Goal: Information Seeking & Learning: Learn about a topic

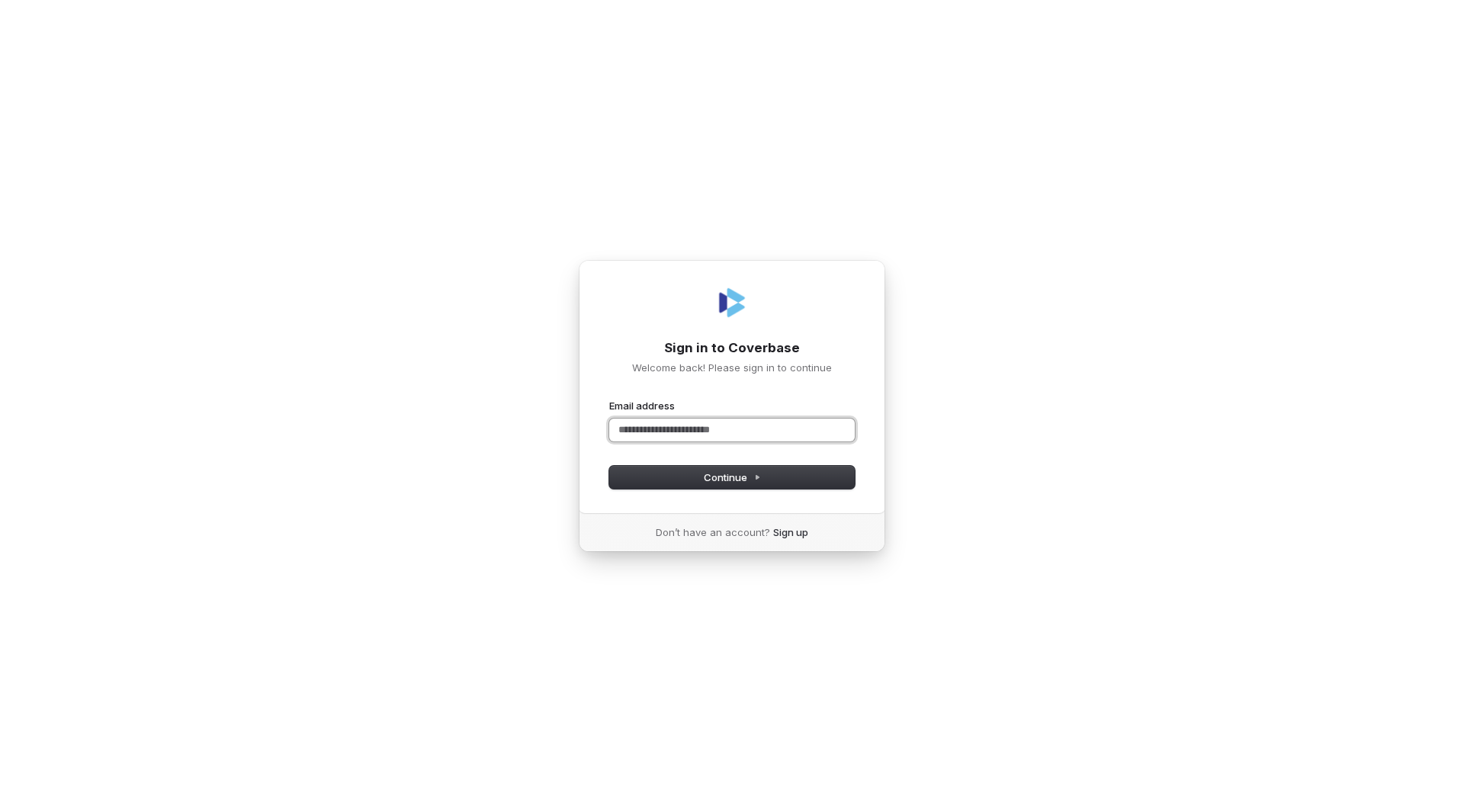
click at [741, 437] on input "Email address" at bounding box center [732, 430] width 245 height 23
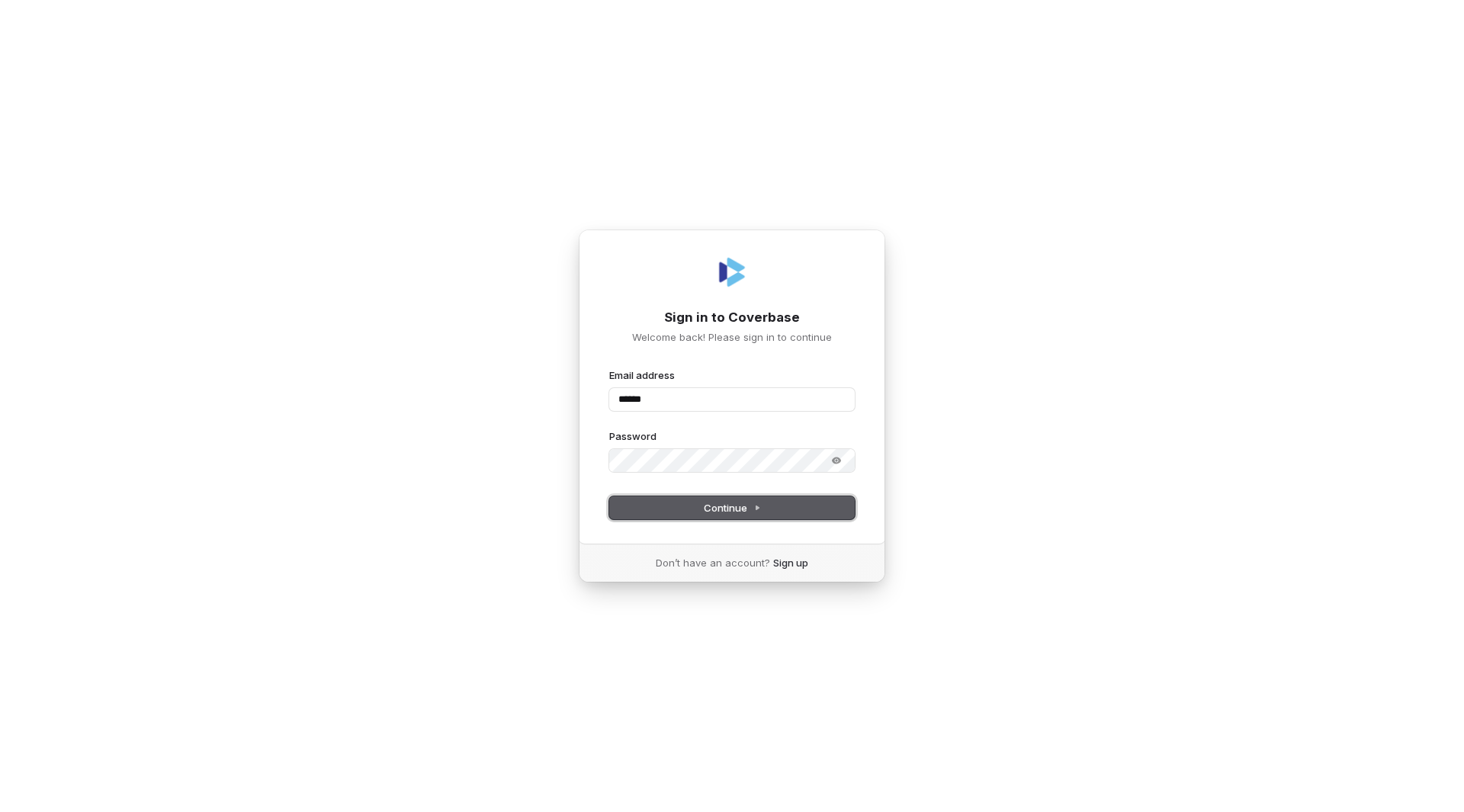
click at [731, 507] on span "Continue" at bounding box center [732, 507] width 57 height 13
click at [731, 503] on span "Continue" at bounding box center [732, 507] width 57 height 13
type input "**********"
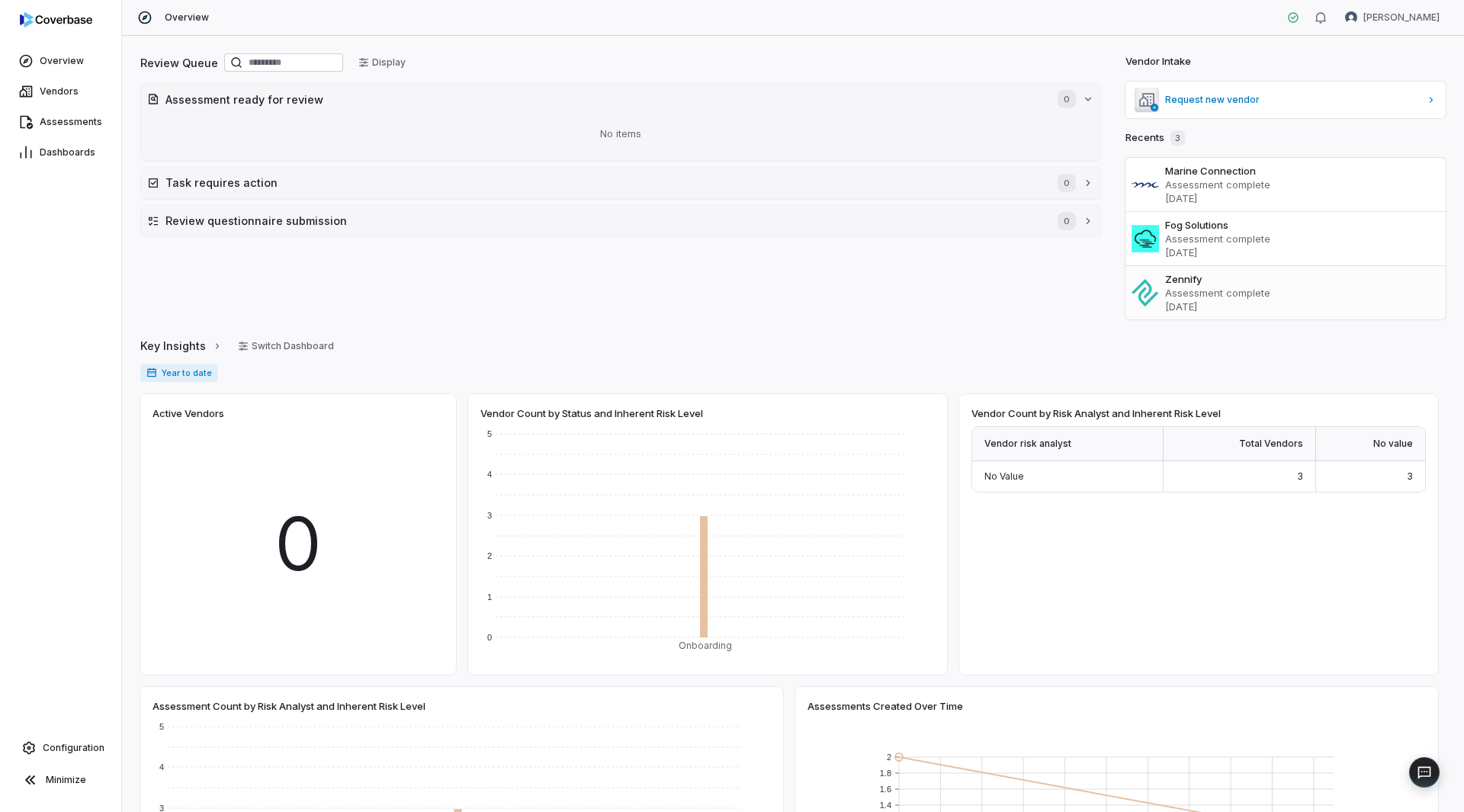
click at [1178, 284] on h3 "Zennify" at bounding box center [1303, 279] width 275 height 13
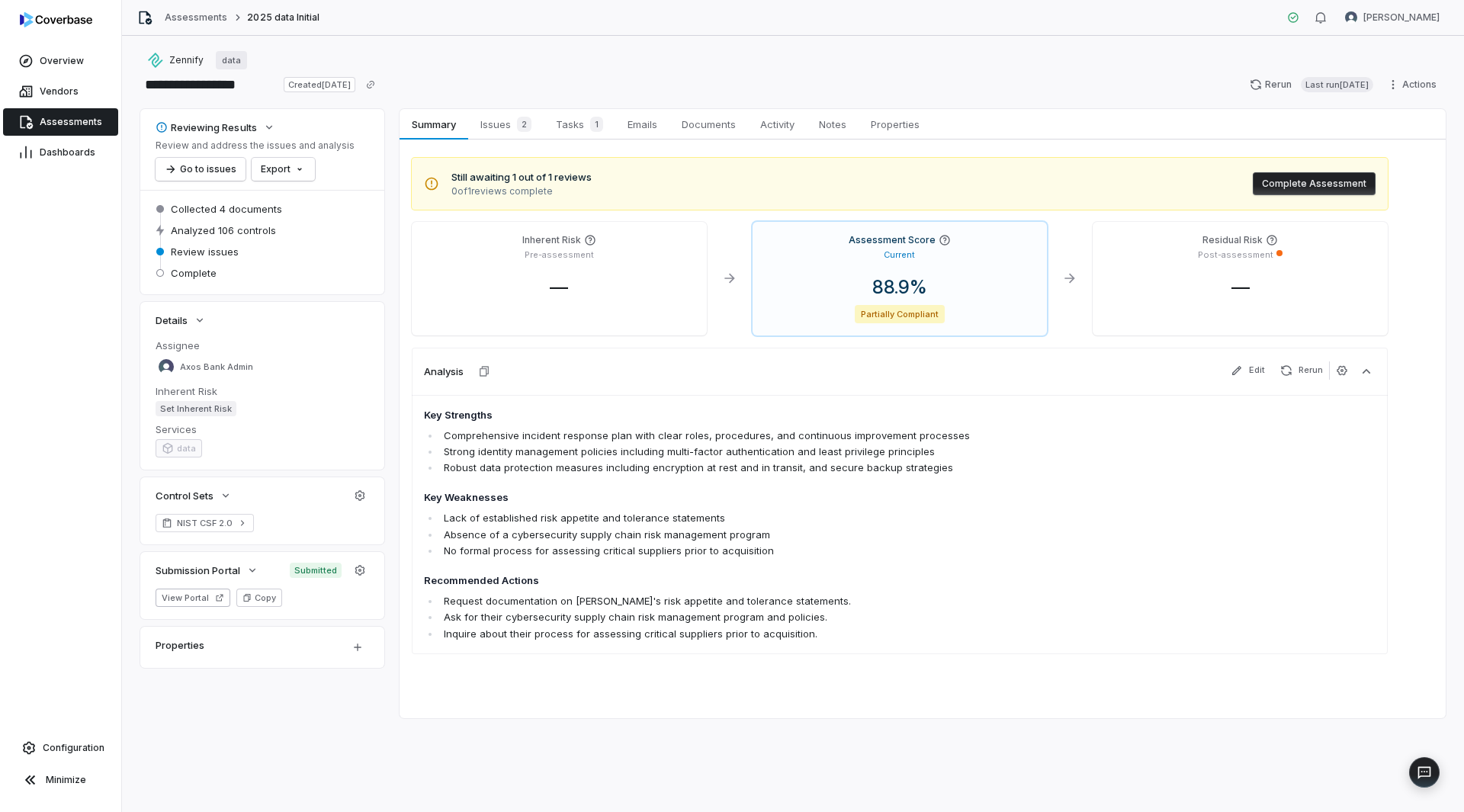
click at [922, 374] on div "Analysis Edit Rerun" at bounding box center [900, 371] width 976 height 47
click at [1065, 314] on div at bounding box center [1070, 278] width 27 height 114
click at [567, 123] on span "Tasks 1" at bounding box center [580, 124] width 60 height 22
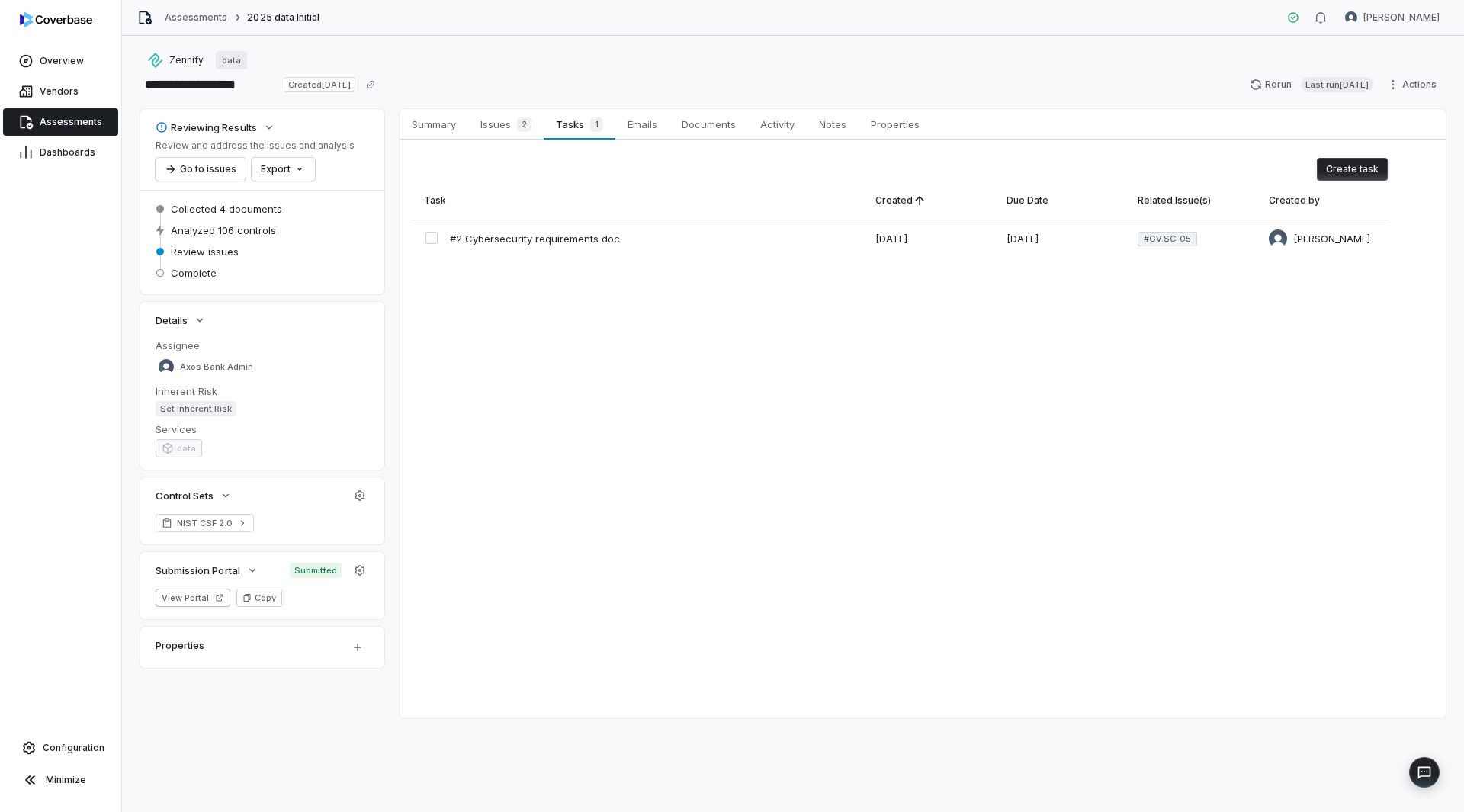
click at [390, 238] on div "Reviewing Results Review and address the issues and analysis Go to issues Expor…" at bounding box center [793, 414] width 1306 height 609
click at [391, 291] on div "Reviewing Results Review and address the issues and analysis Go to issues Expor…" at bounding box center [793, 414] width 1306 height 609
click at [573, 123] on span "Tasks 1" at bounding box center [580, 124] width 59 height 22
click at [496, 121] on span "Issues 2" at bounding box center [506, 124] width 63 height 22
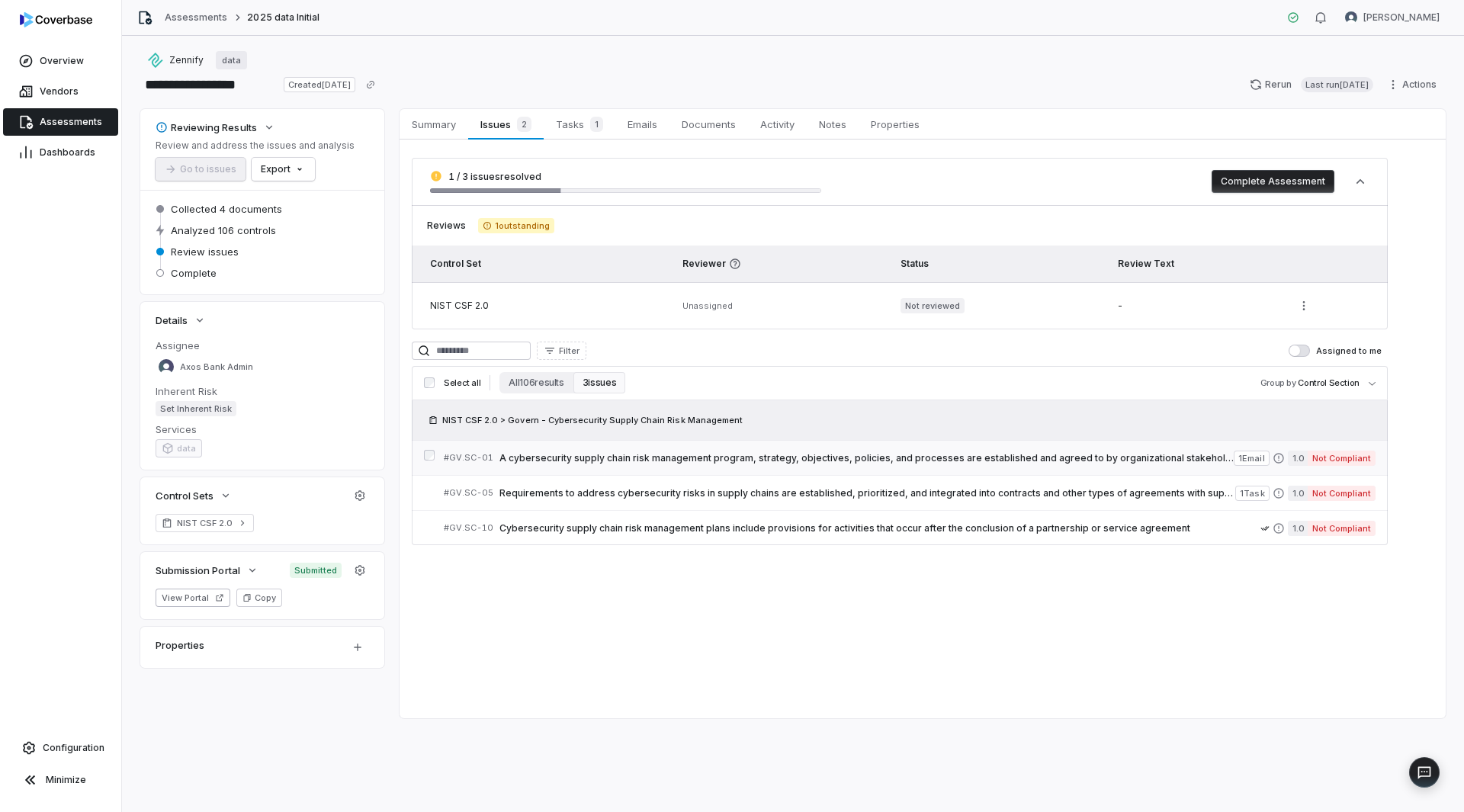
click at [1104, 457] on span "A cybersecurity supply chain risk management program, strategy, objectives, pol…" at bounding box center [867, 458] width 735 height 12
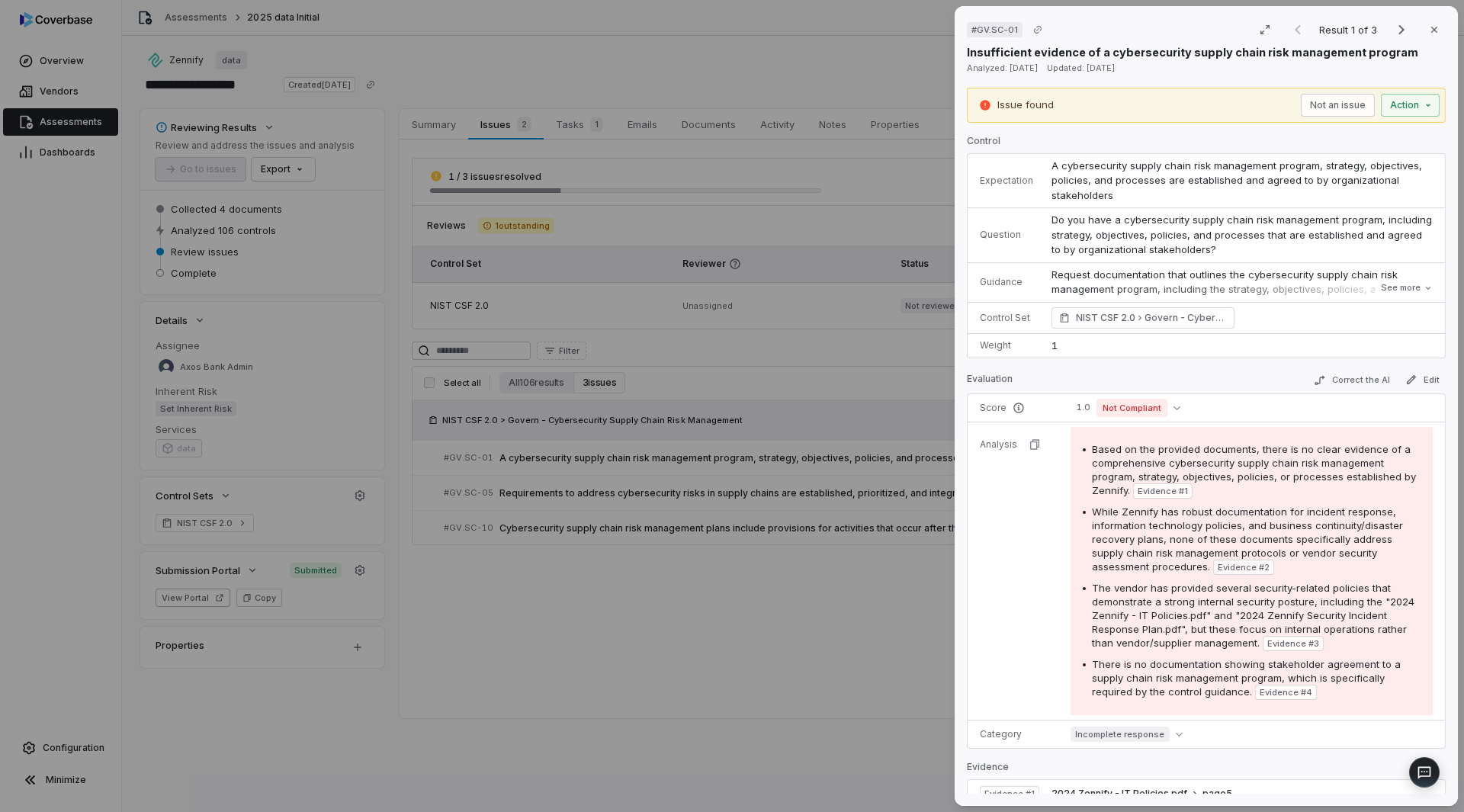
click at [1128, 26] on div "# GV.SC-01 Result 1 of 3 Close" at bounding box center [1206, 29] width 479 height 23
click at [1438, 476] on div "# GV.SC-01 Result 1 of 3 Close Insufficient evidence of a cybersecurity supply …" at bounding box center [1206, 405] width 504 height 800
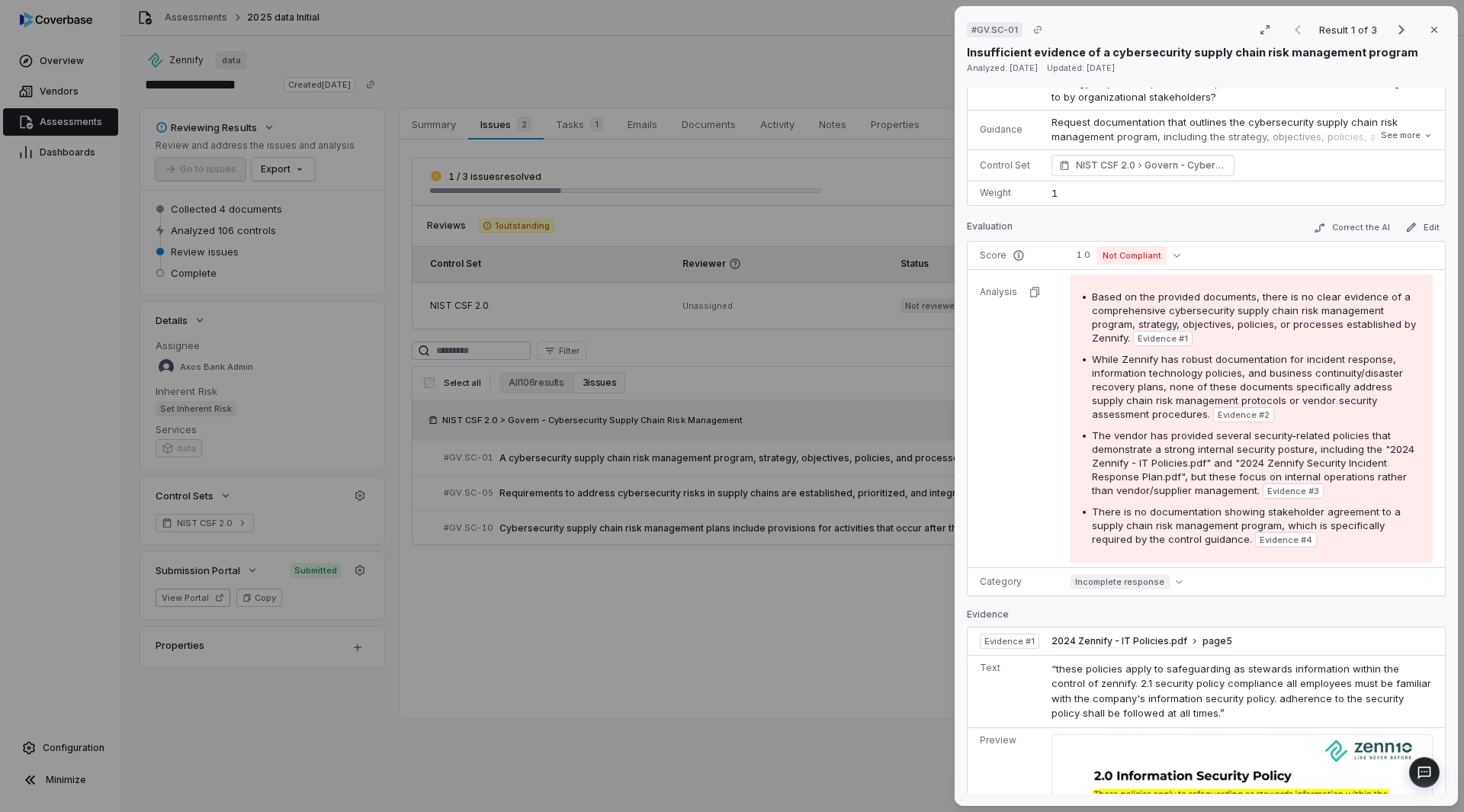
click at [1020, 484] on tr "Analysis Based on the provided documents, there is no clear evidence of a compr…" at bounding box center [1206, 417] width 477 height 298
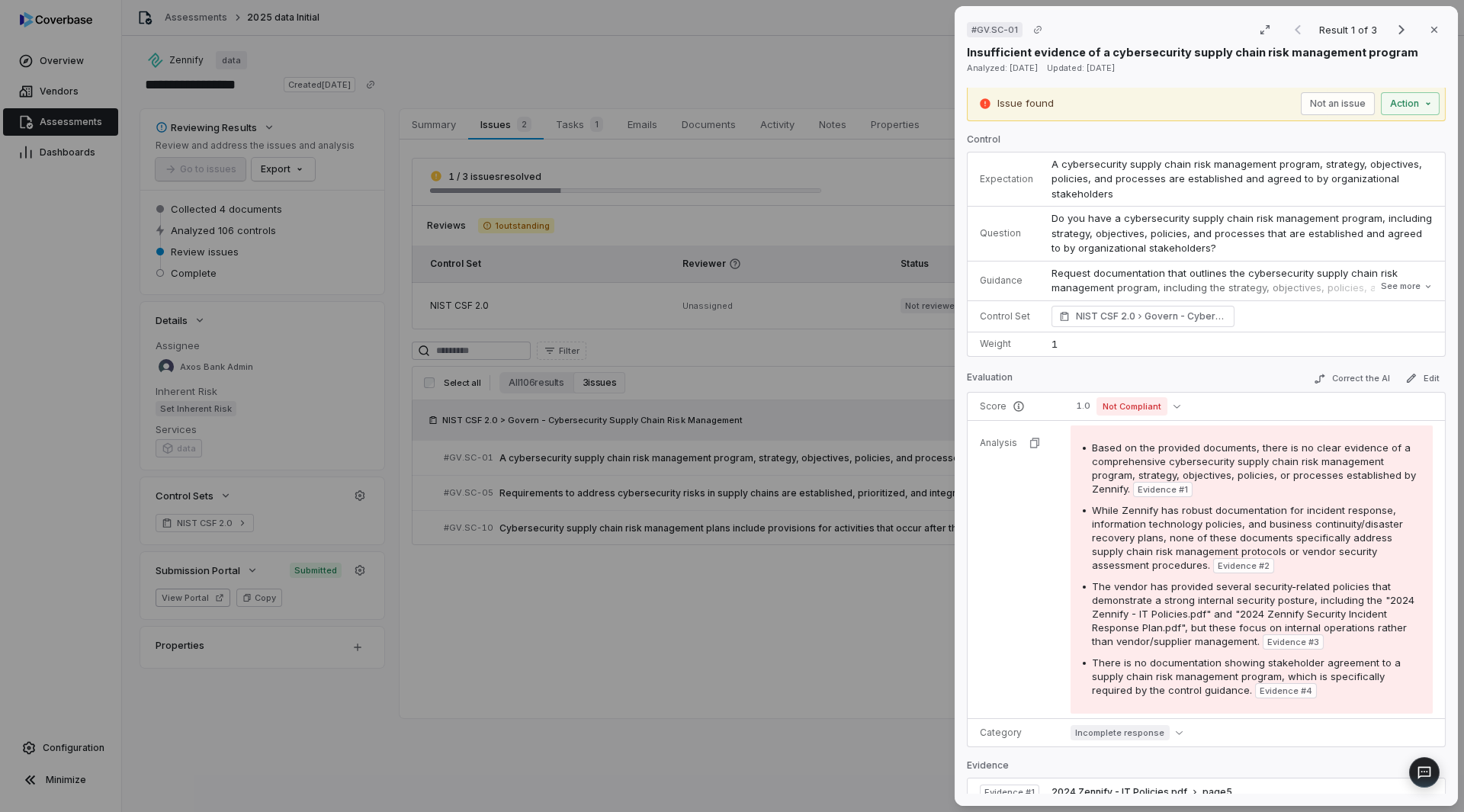
scroll to position [0, 0]
click at [1378, 288] on button "See more" at bounding box center [1407, 288] width 61 height 27
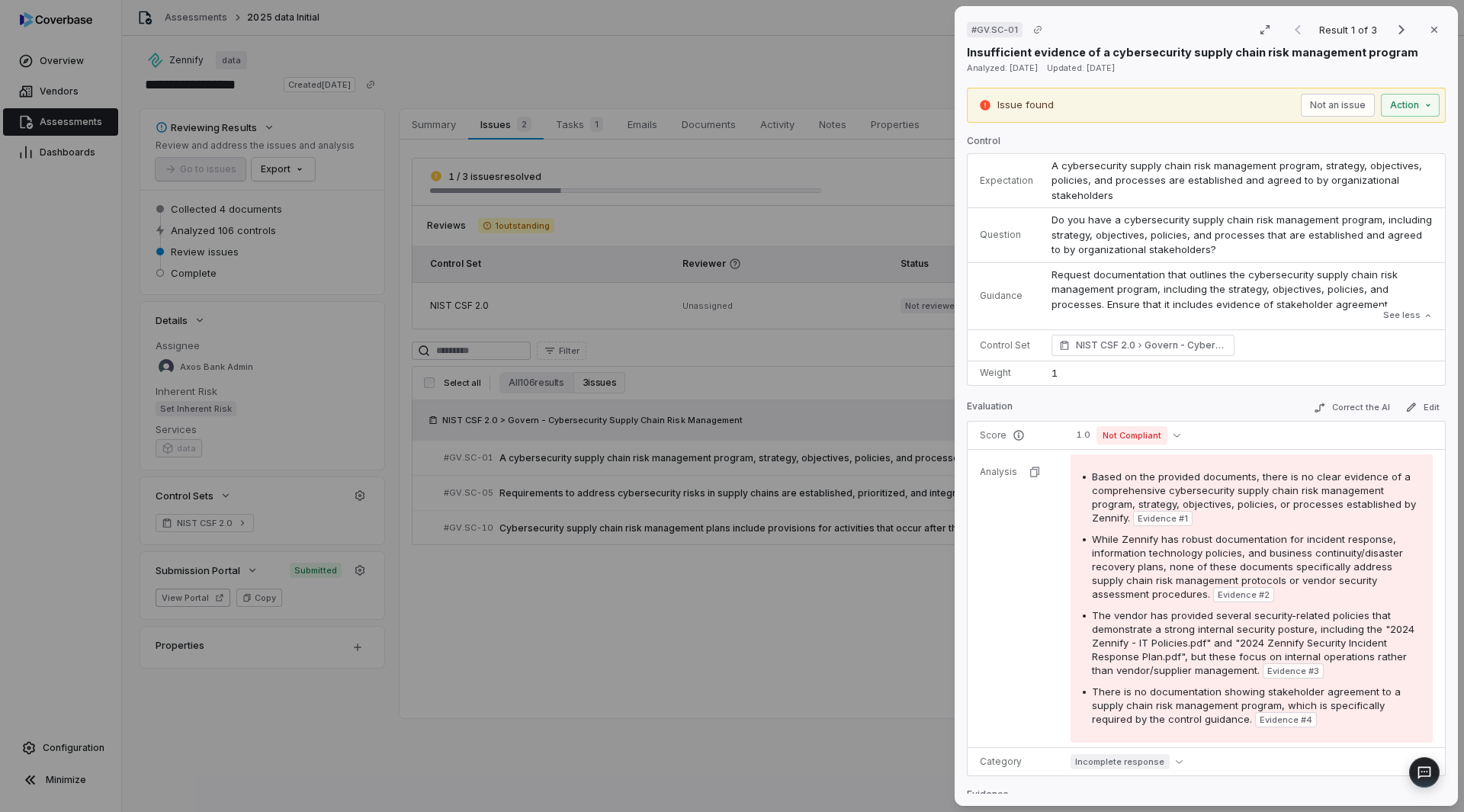
click at [1440, 500] on div "# GV.SC-01 Result 1 of 3 Close Insufficient evidence of a cybersecurity supply …" at bounding box center [1206, 405] width 504 height 800
click at [1121, 12] on div "# GV.SC-01 Result 1 of 3 Close Insufficient evidence of a cybersecurity supply …" at bounding box center [1206, 405] width 504 height 800
click at [1429, 26] on icon "button" at bounding box center [1435, 29] width 12 height 12
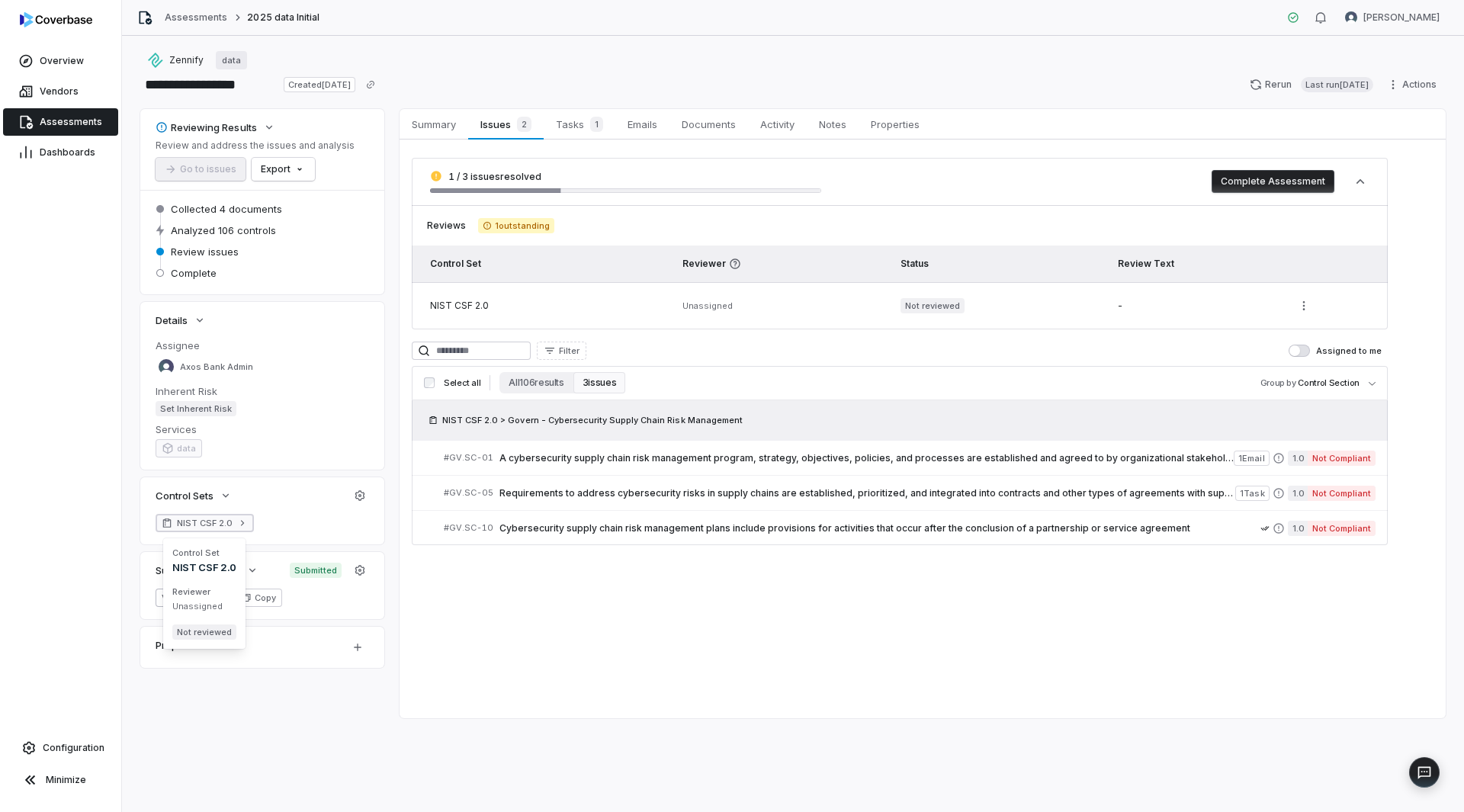
click at [215, 522] on span "NIST CSF 2.0" at bounding box center [205, 522] width 56 height 12
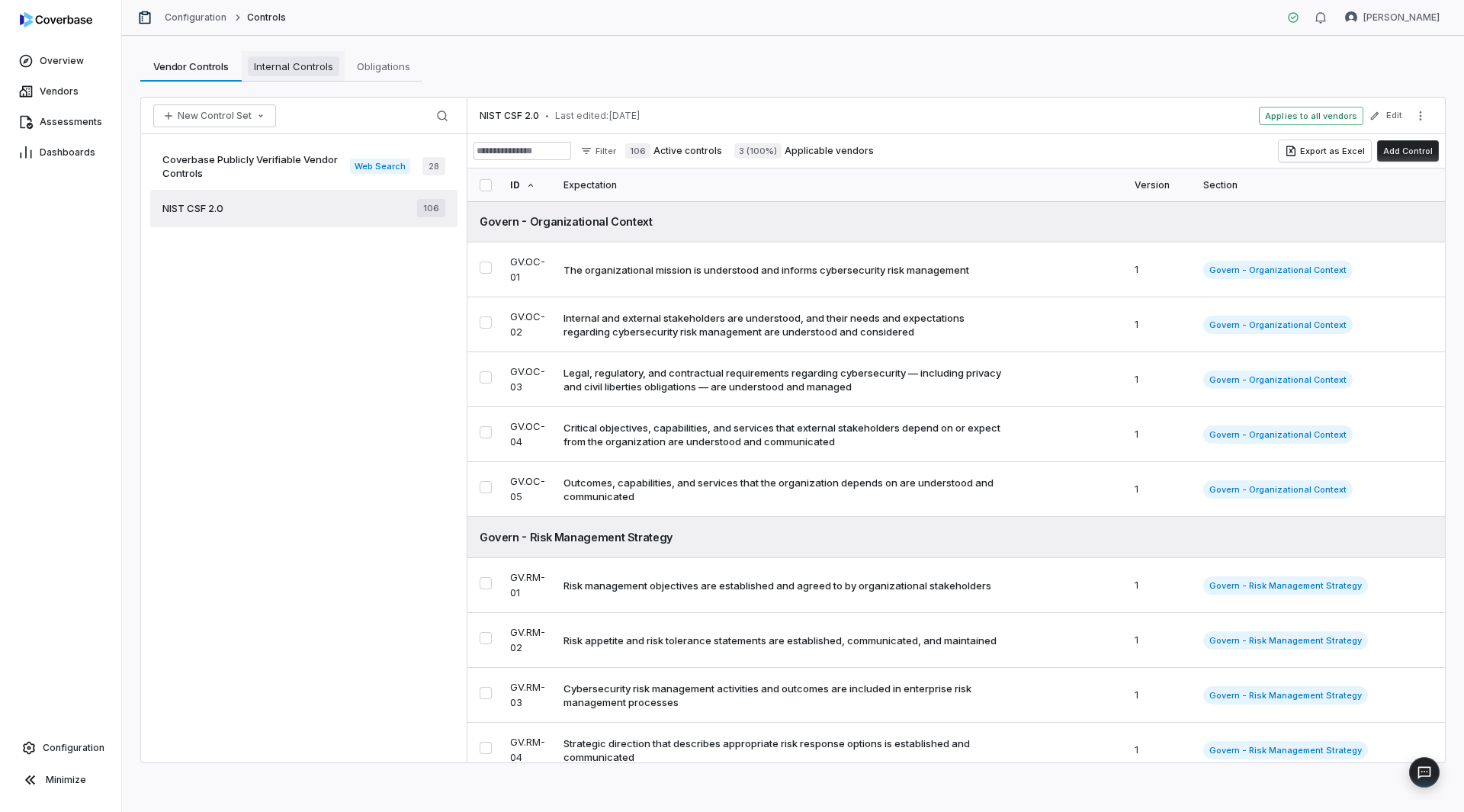
click at [294, 65] on span "Internal Controls" at bounding box center [294, 66] width 92 height 20
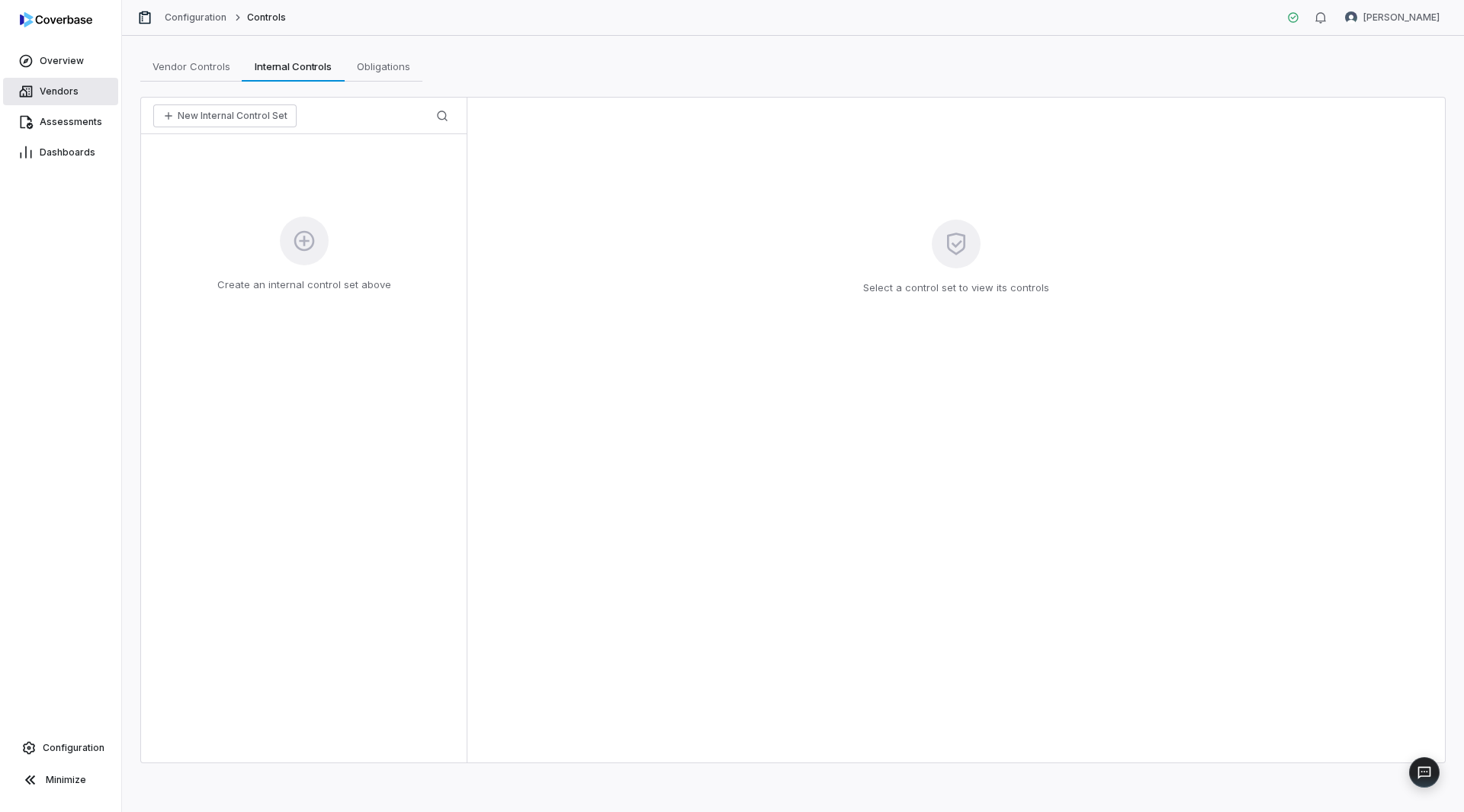
click at [62, 89] on span "Vendors" at bounding box center [59, 91] width 39 height 12
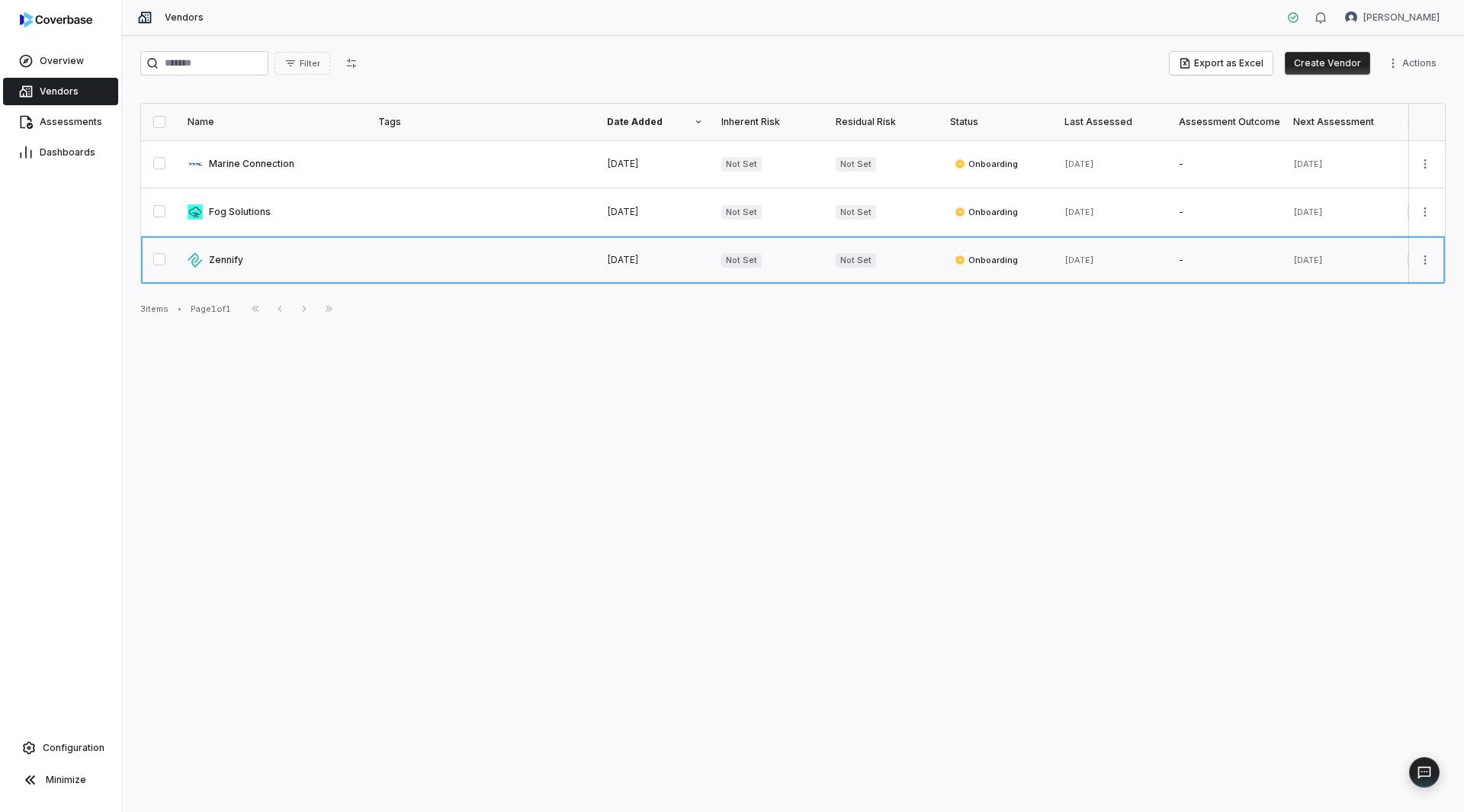
click at [227, 256] on link at bounding box center [273, 260] width 190 height 47
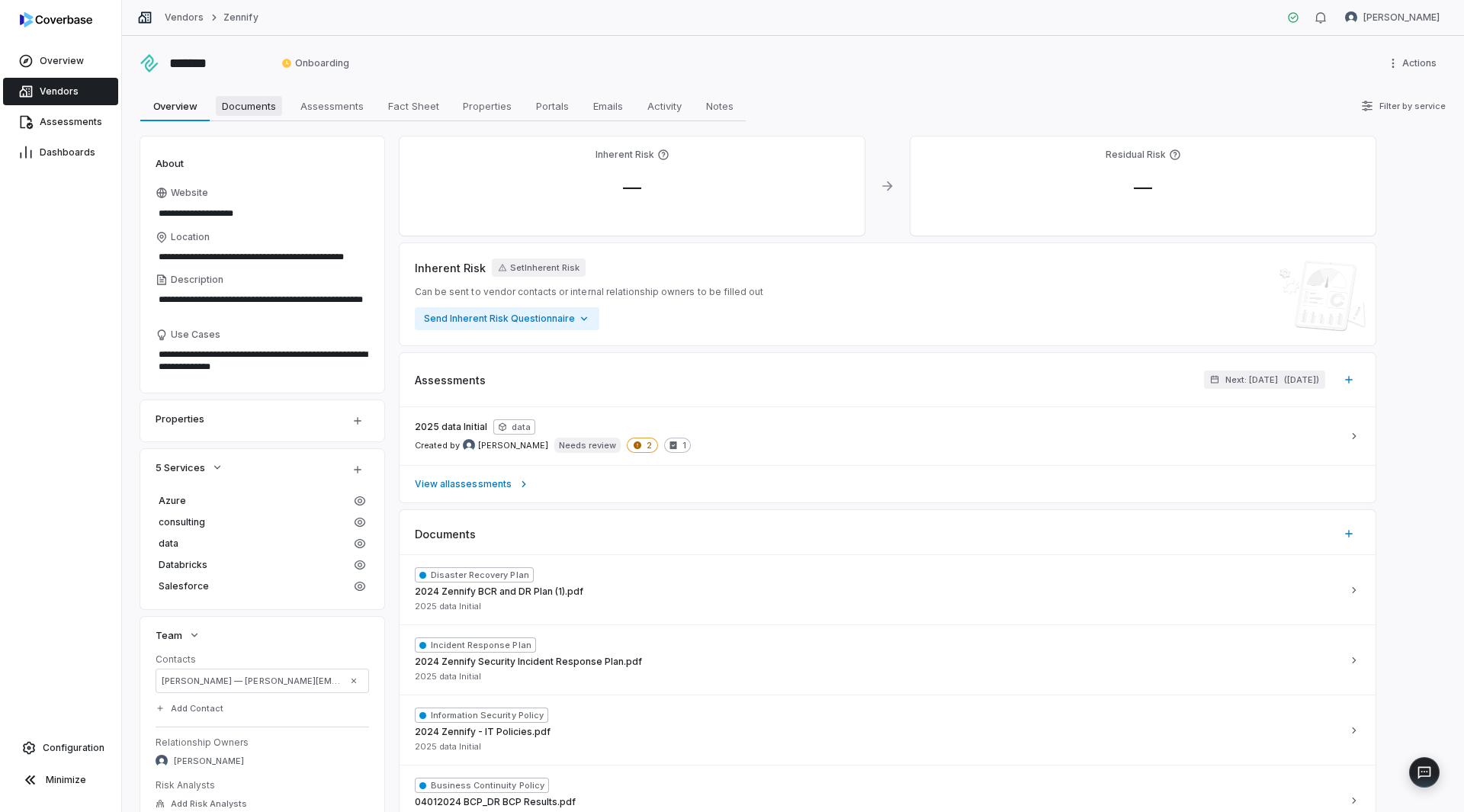
click at [249, 102] on span "Documents" at bounding box center [249, 105] width 66 height 20
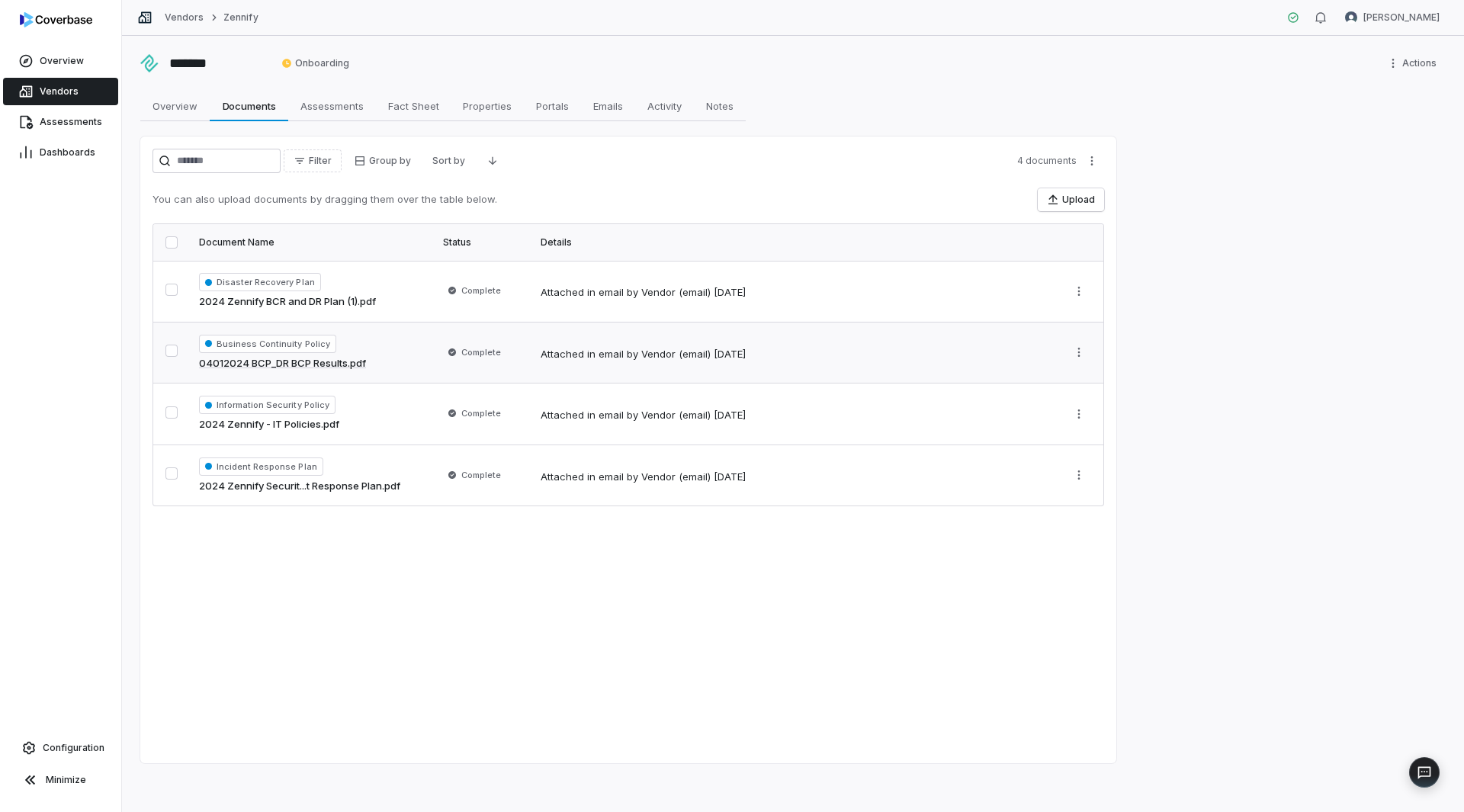
click at [264, 360] on link "04012024 BCP_DR BCP Results.pdf" at bounding box center [282, 363] width 167 height 15
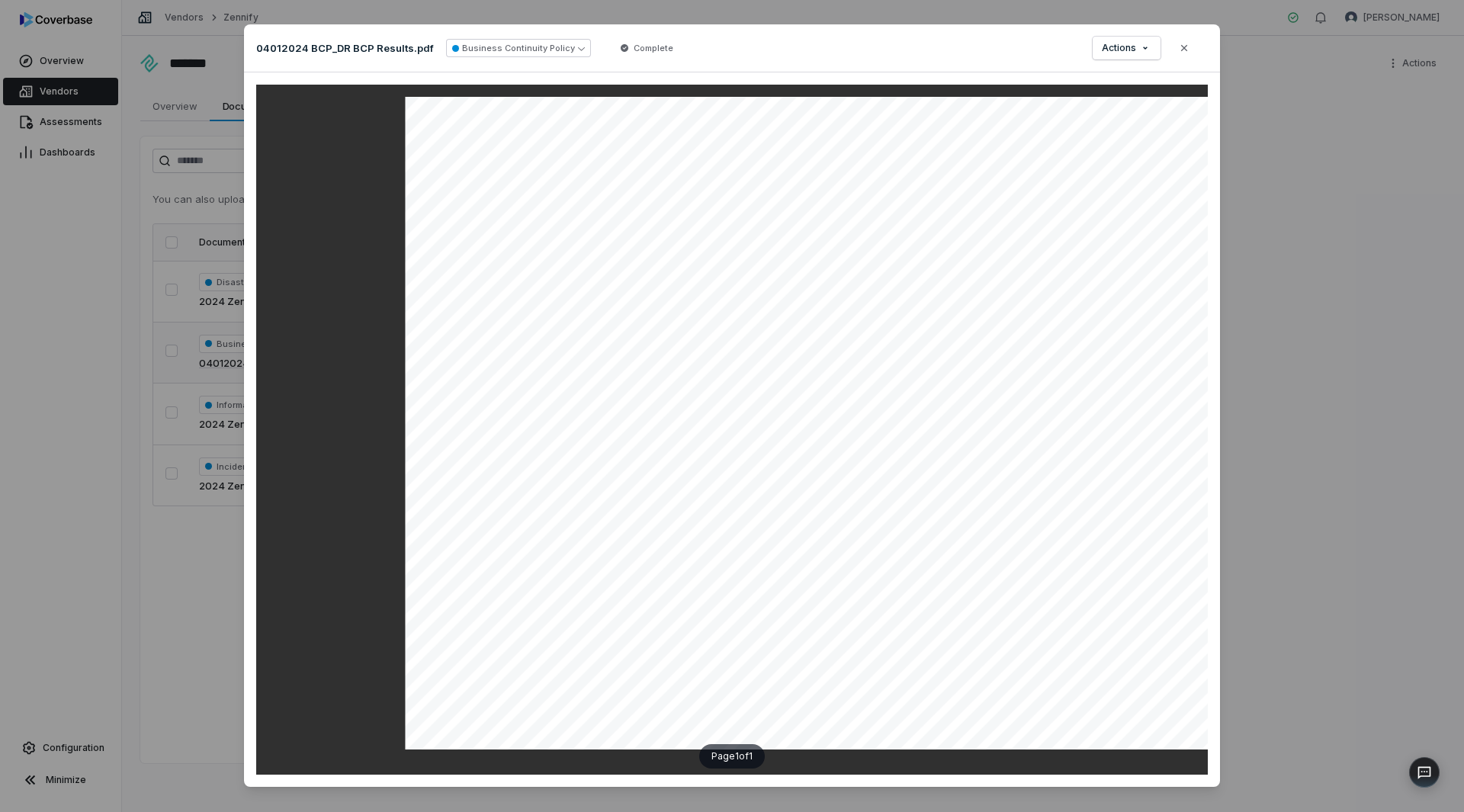
click at [691, 45] on div "04012024 BCP_DR BCP Results.pdf Business Continuity Policy Complete Actions Clo…" at bounding box center [732, 48] width 976 height 48
click at [1182, 46] on icon "button" at bounding box center [1185, 48] width 6 height 6
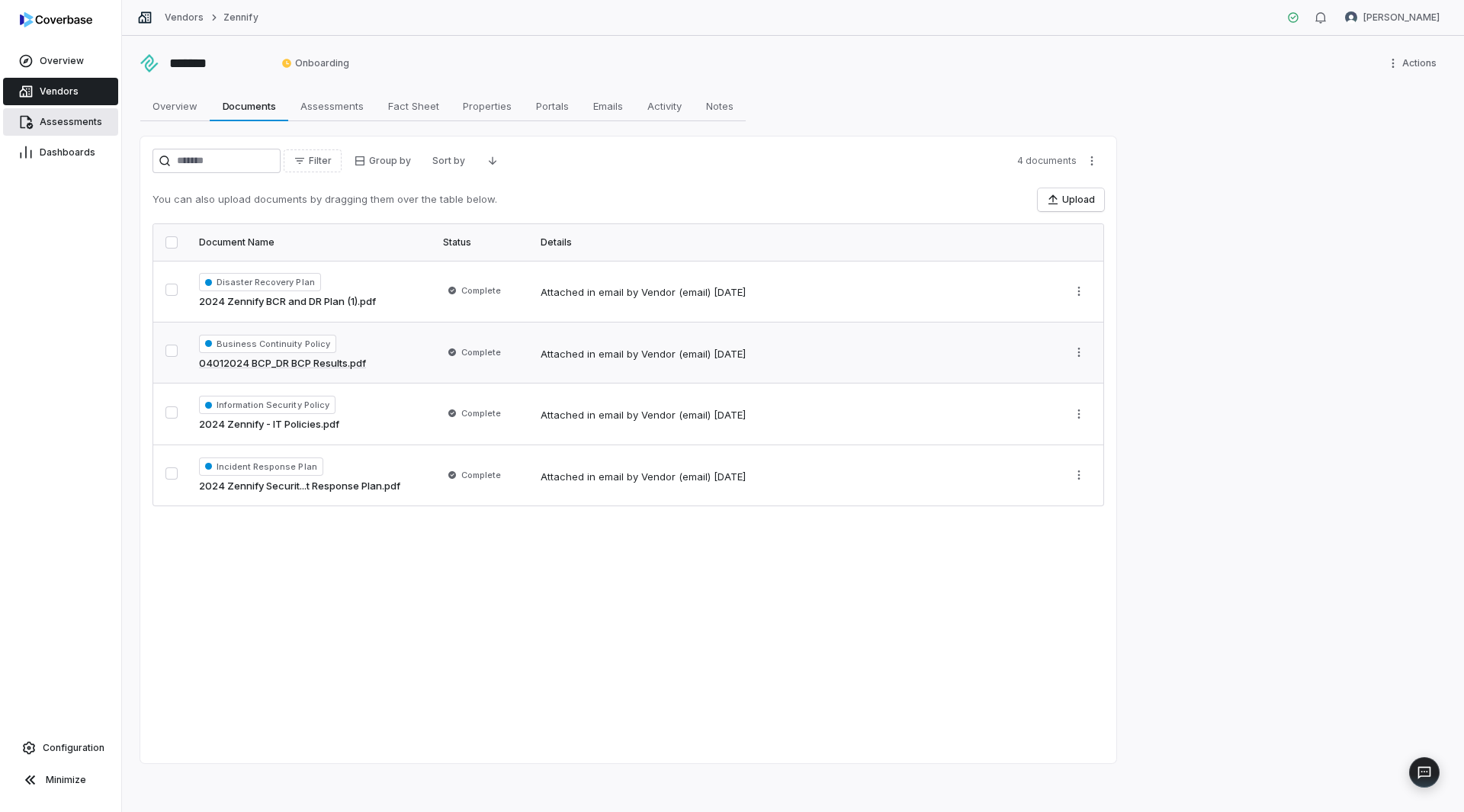
click at [58, 123] on span "Assessments" at bounding box center [71, 121] width 62 height 12
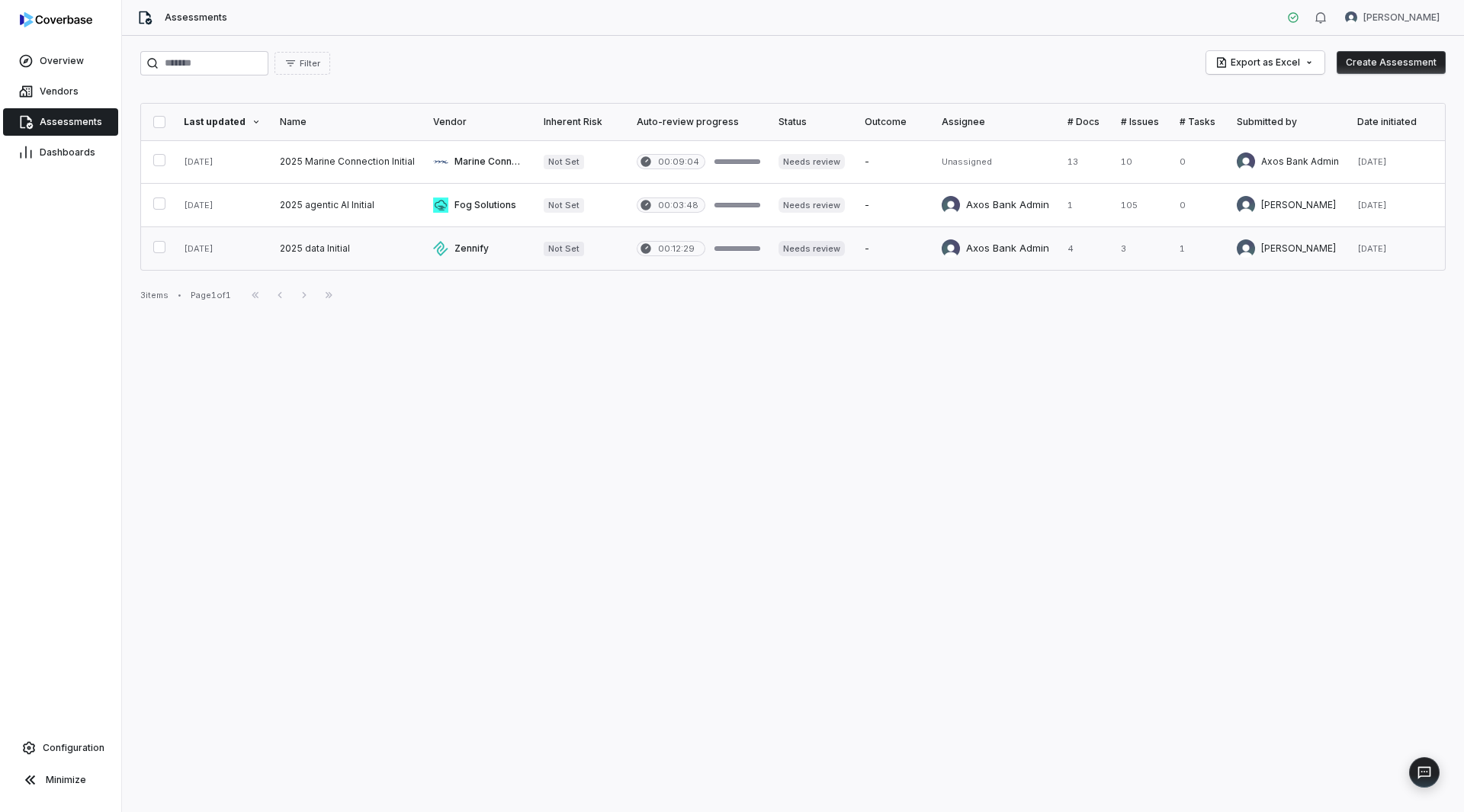
click at [460, 249] on link at bounding box center [479, 248] width 110 height 43
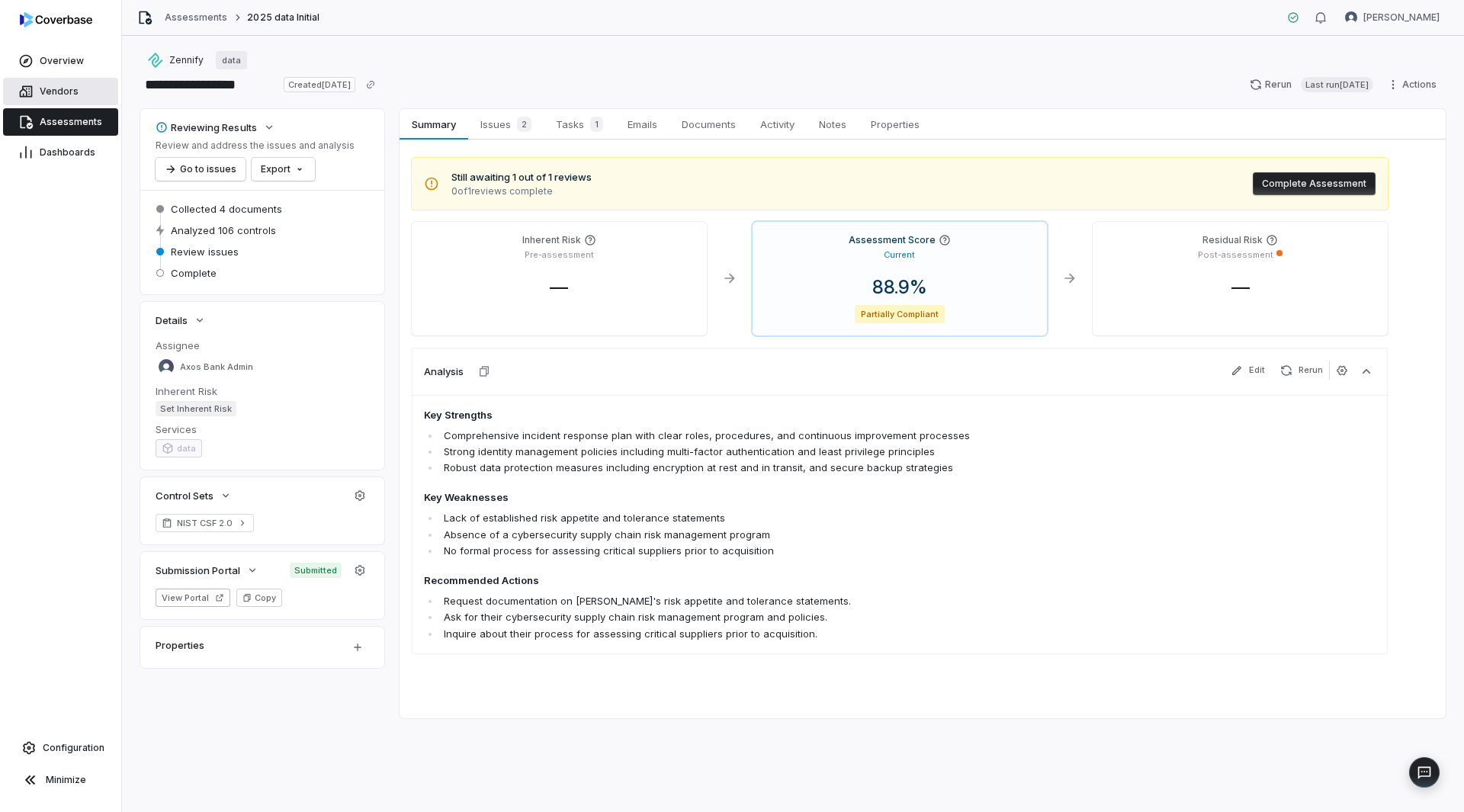
click at [69, 96] on span "Vendors" at bounding box center [59, 91] width 39 height 12
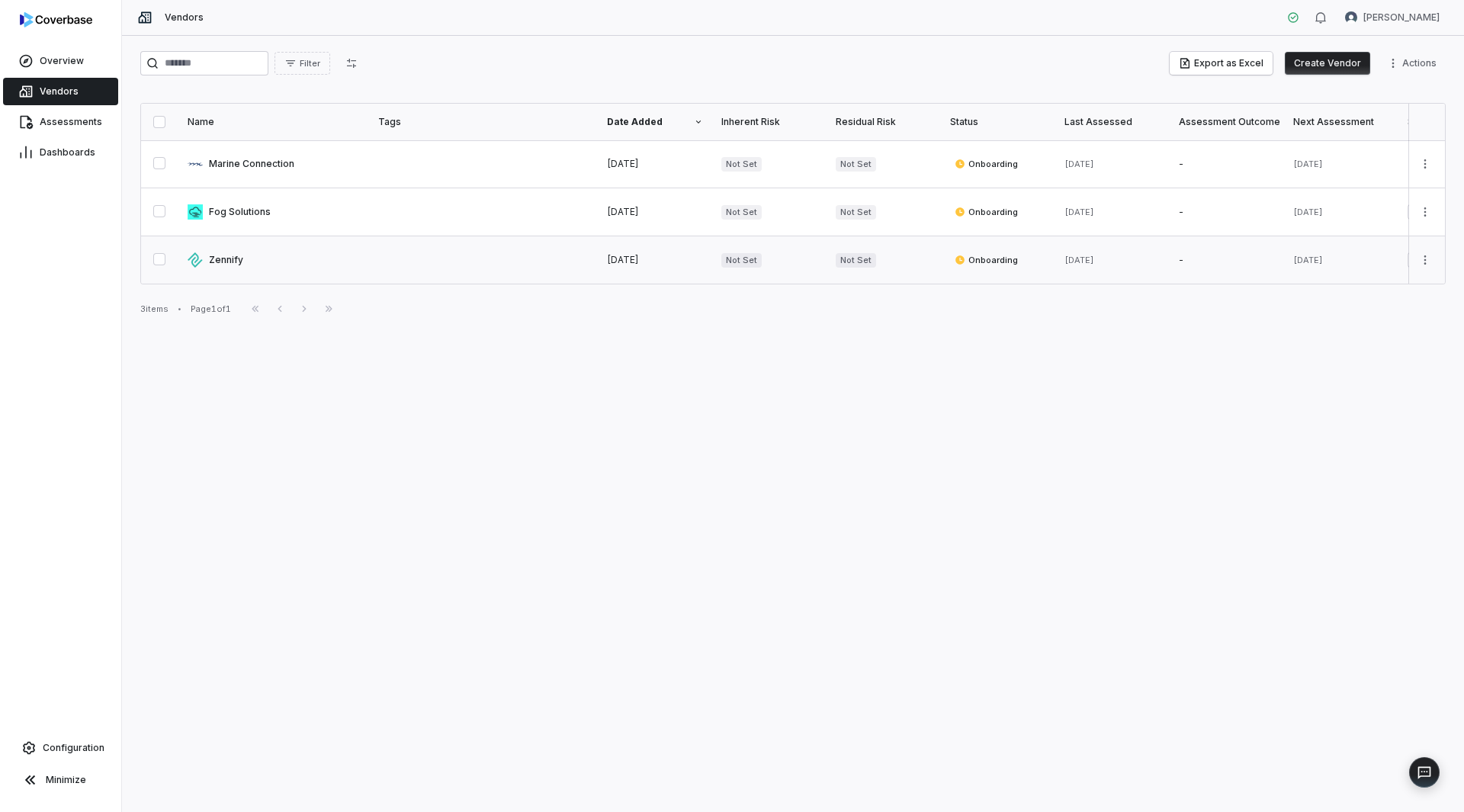
click at [234, 254] on link at bounding box center [273, 260] width 190 height 47
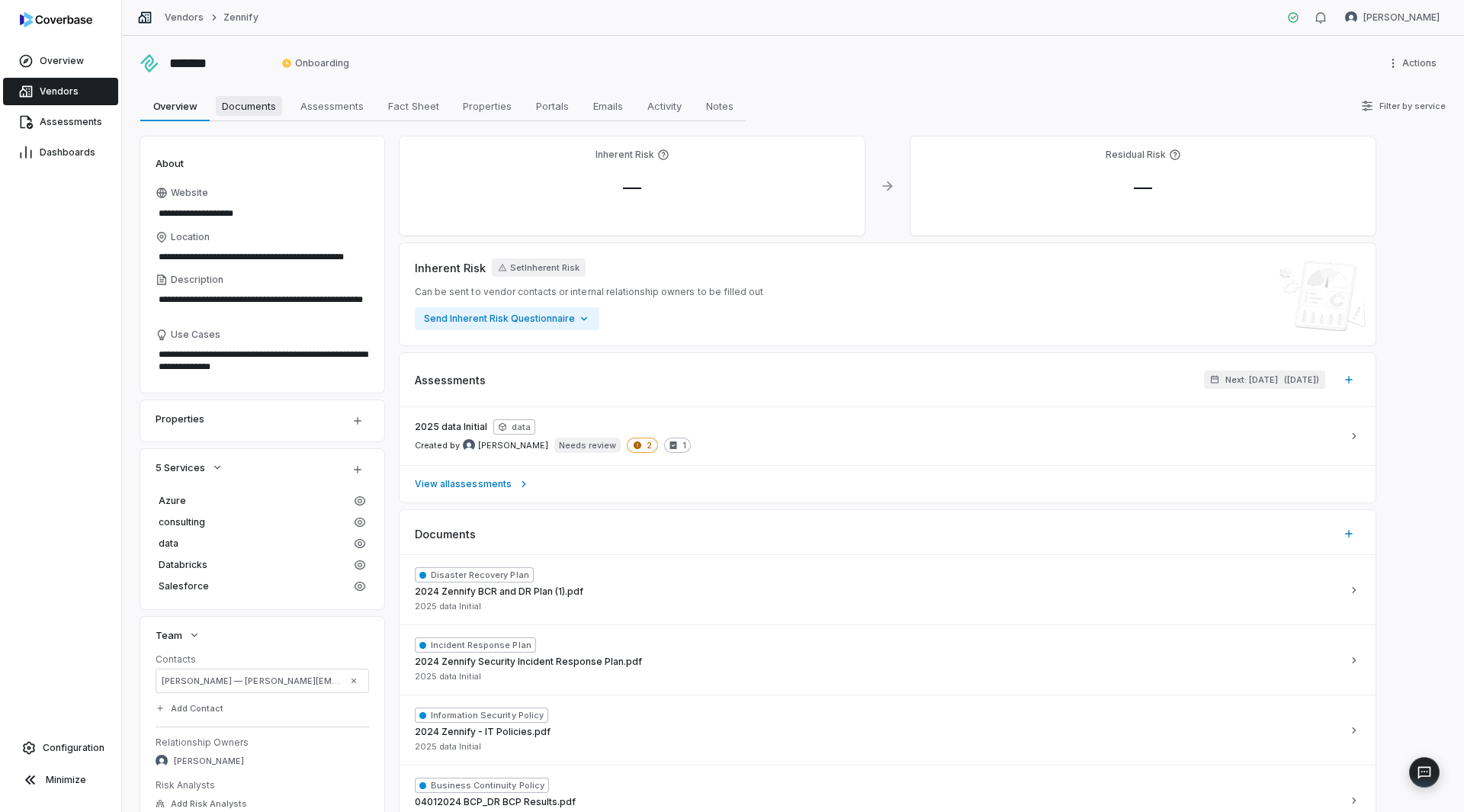
click at [253, 107] on span "Documents" at bounding box center [249, 105] width 66 height 20
type textarea "*"
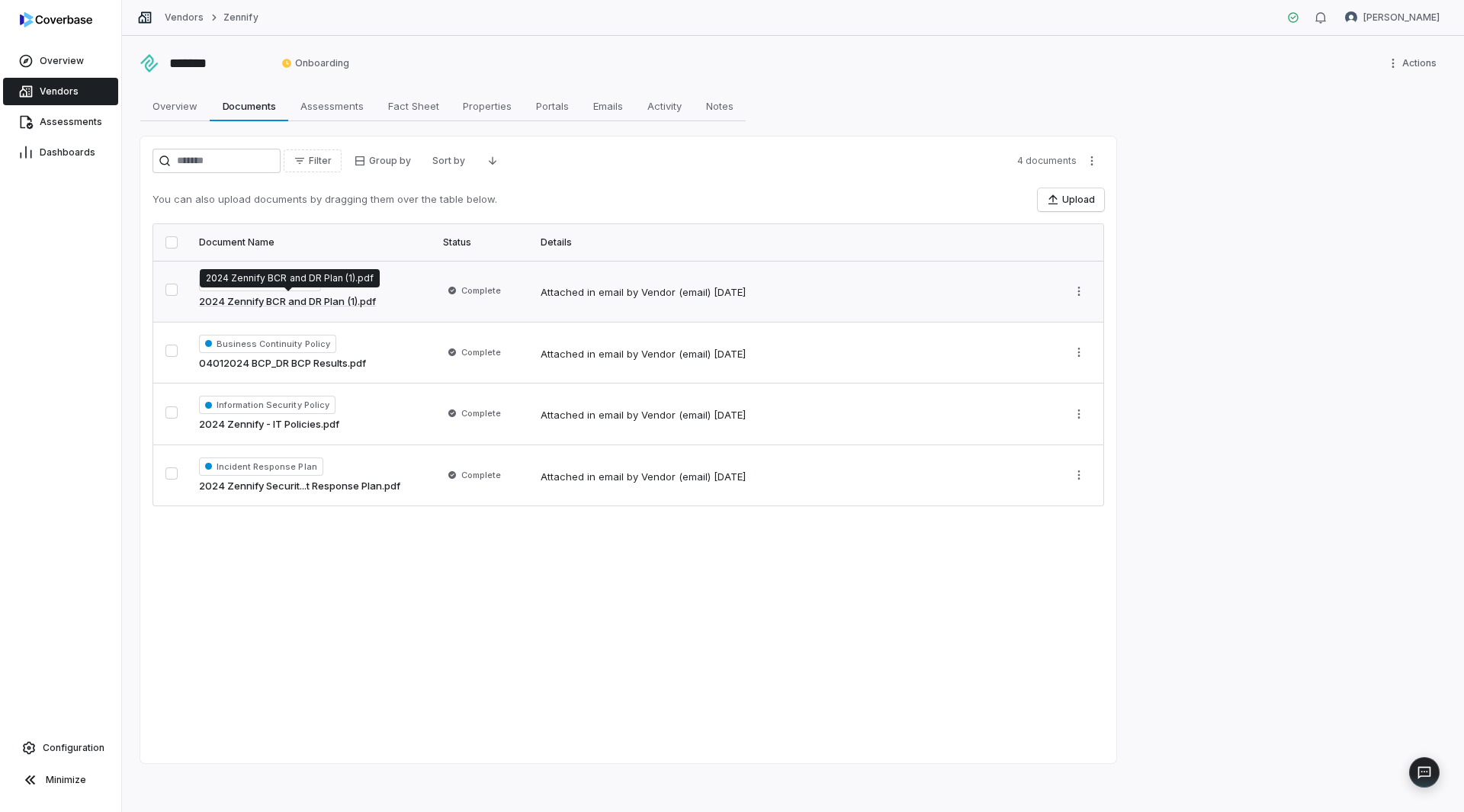
click at [279, 307] on link "2024 Zennify BCR and DR Plan (1).pdf" at bounding box center [287, 302] width 177 height 15
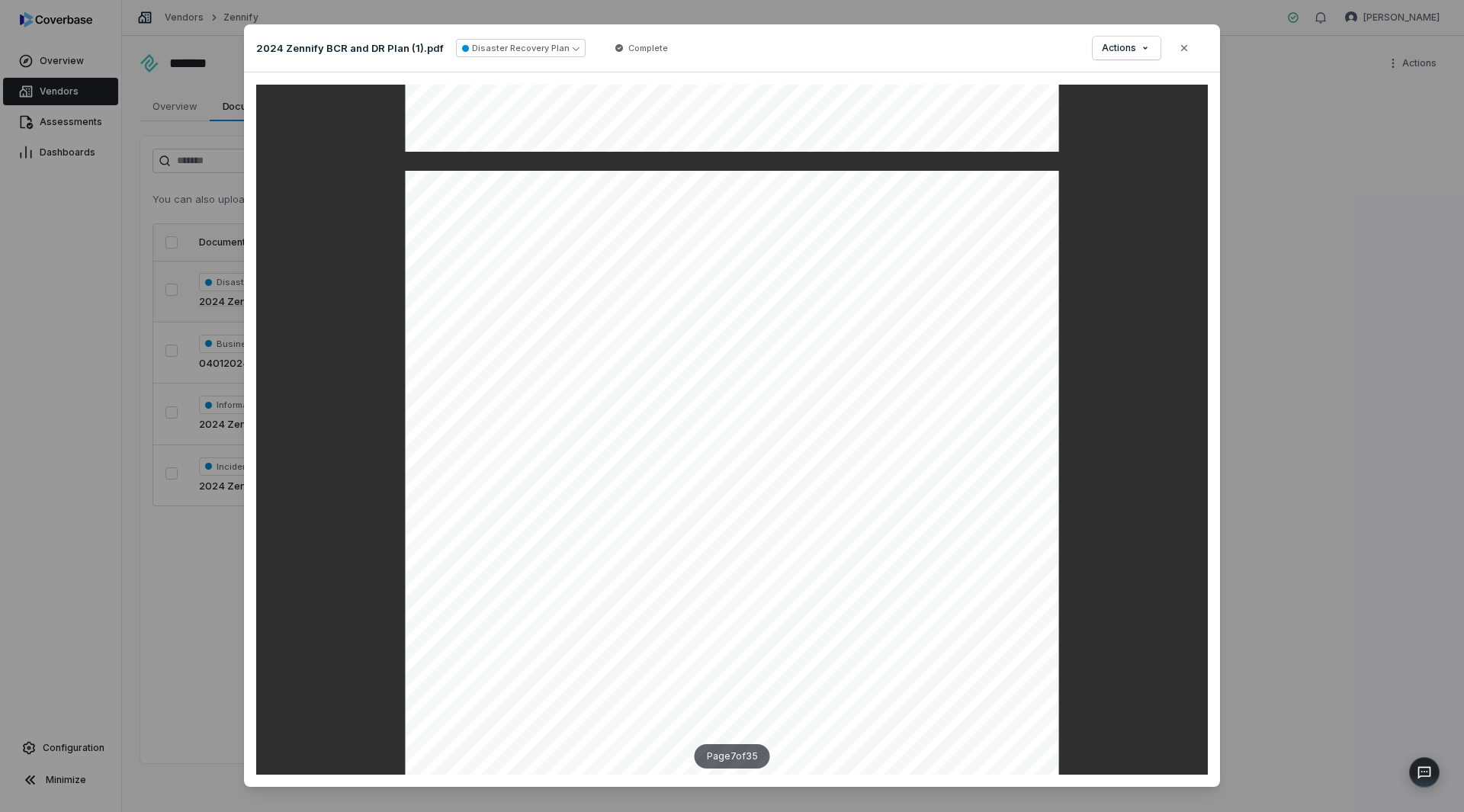
scroll to position [5183, 0]
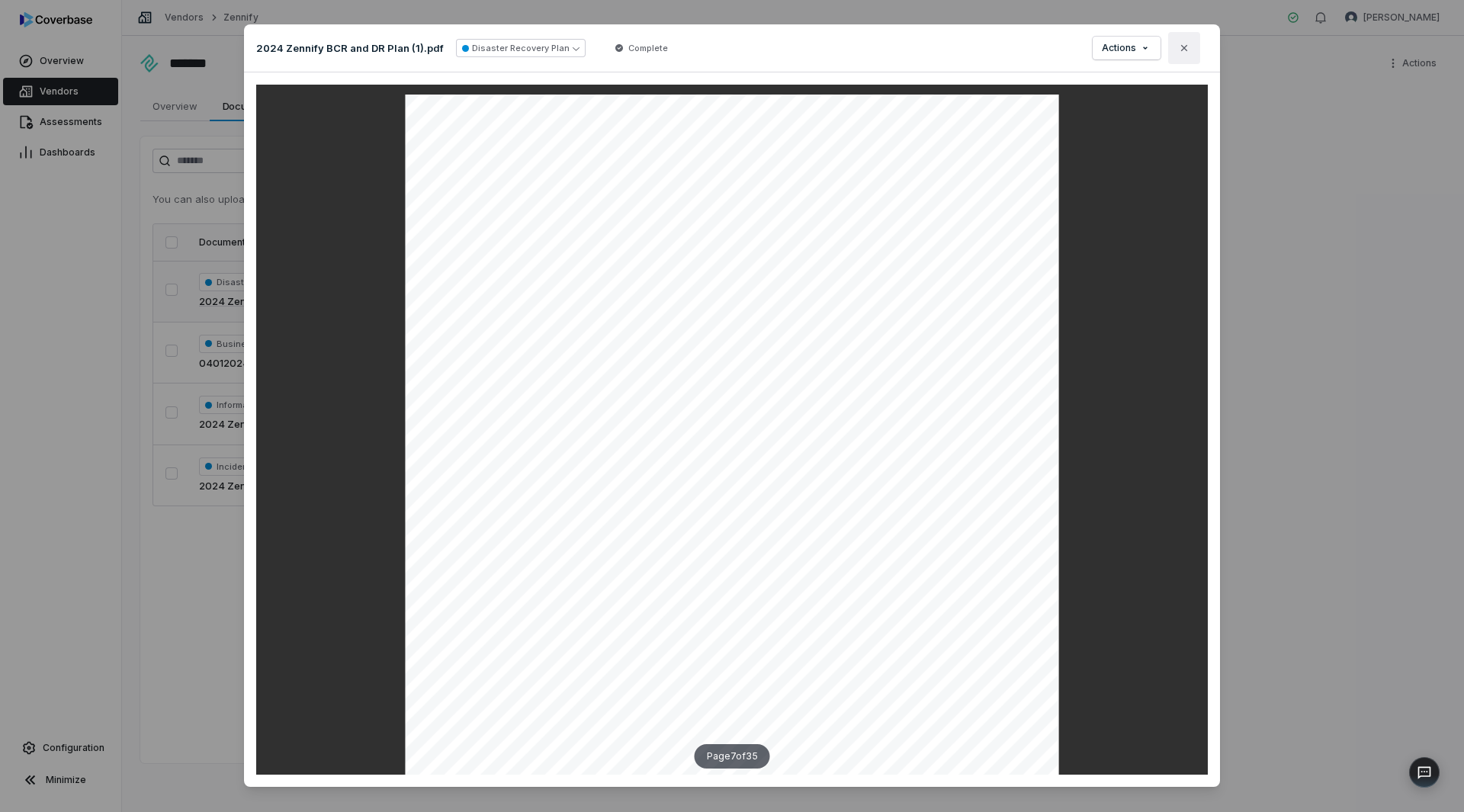
click at [1182, 44] on icon "button" at bounding box center [1184, 47] width 12 height 12
